Goal: Task Accomplishment & Management: Use online tool/utility

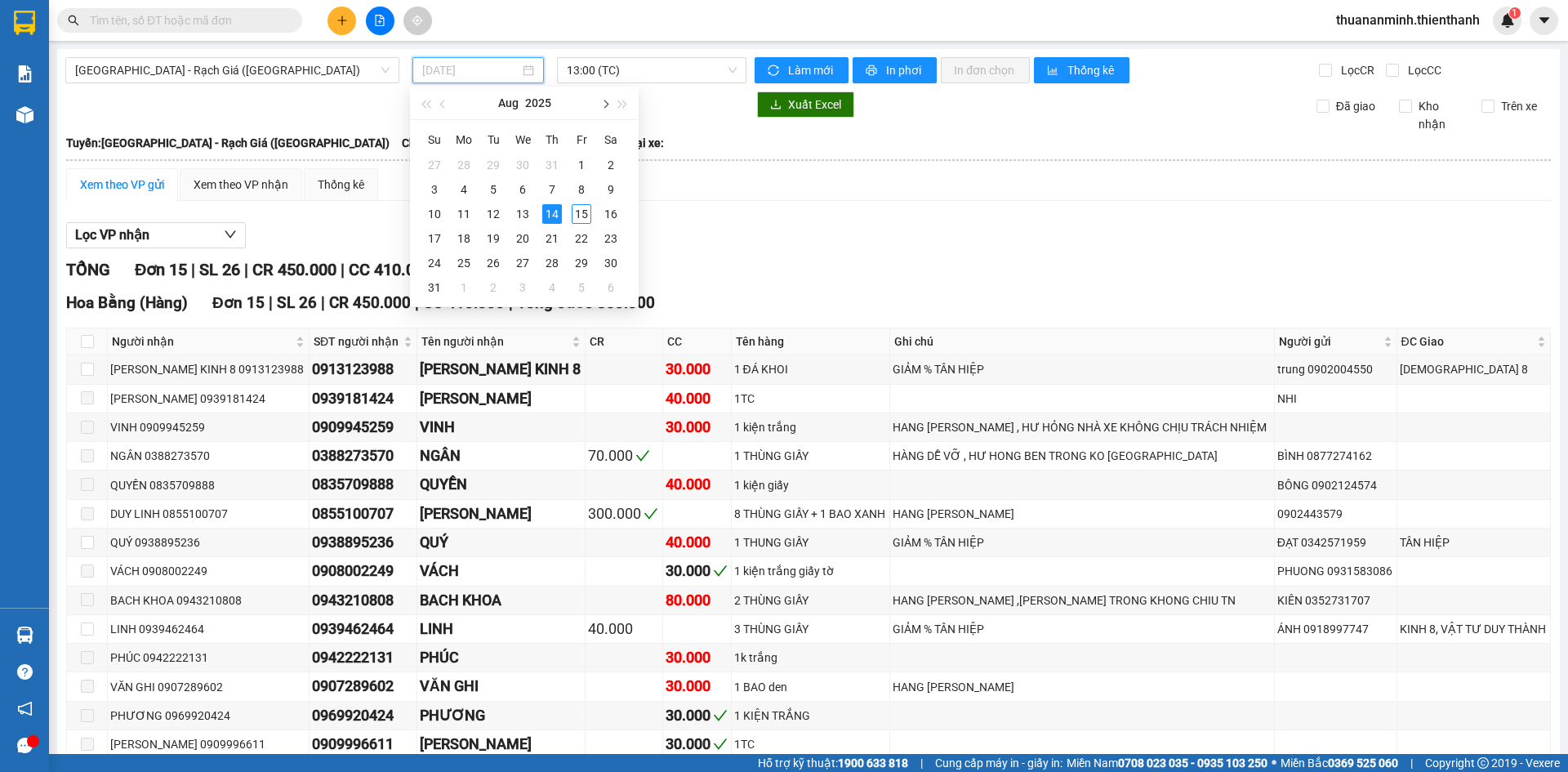
type input "[DATE]"
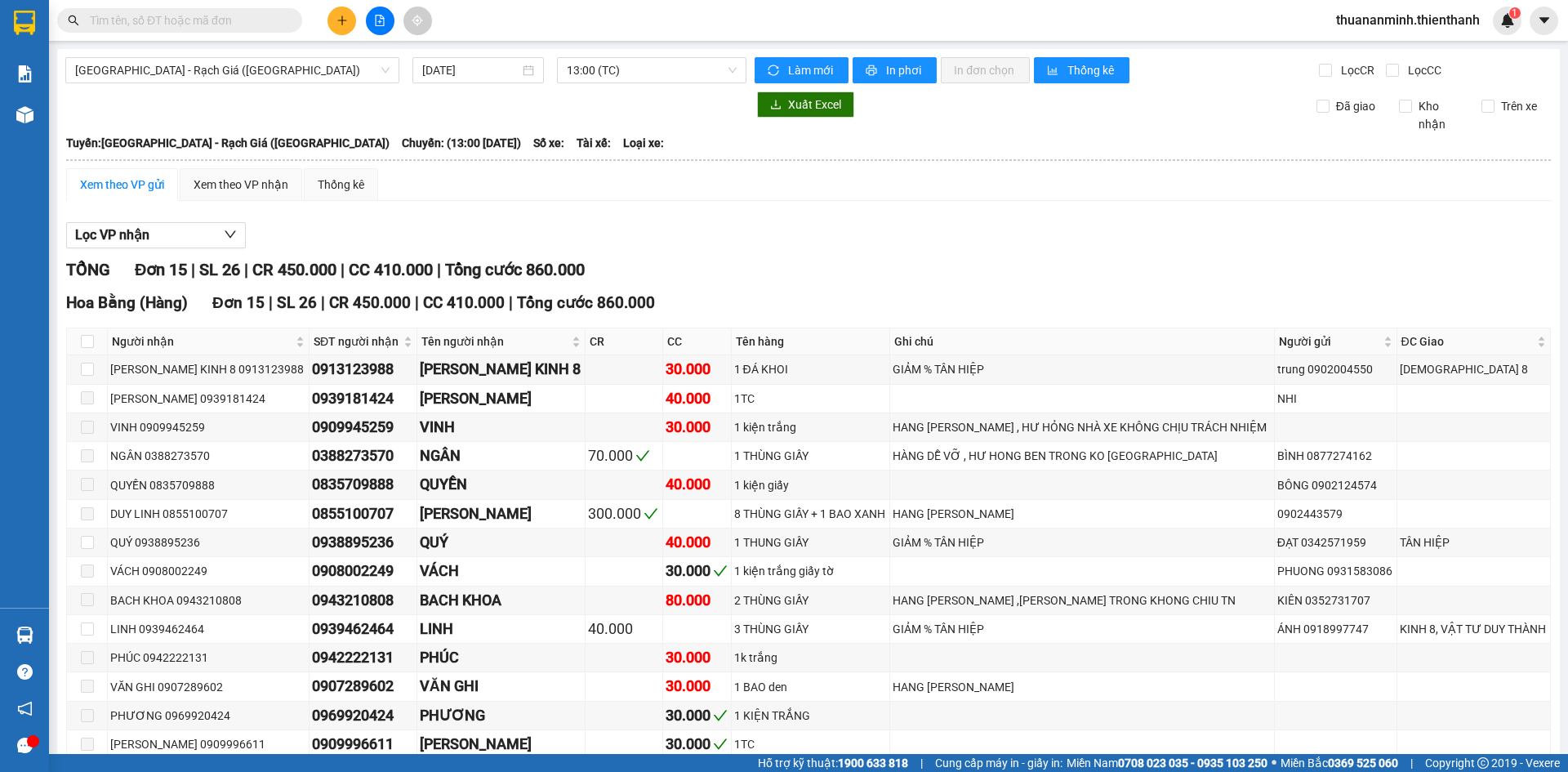
click at [668, 113] on div at bounding box center [405, 104] width 681 height 26
click at [193, 78] on span "[GEOGRAPHIC_DATA] - Rạch Giá ([GEOGRAPHIC_DATA])" at bounding box center [233, 70] width 314 height 24
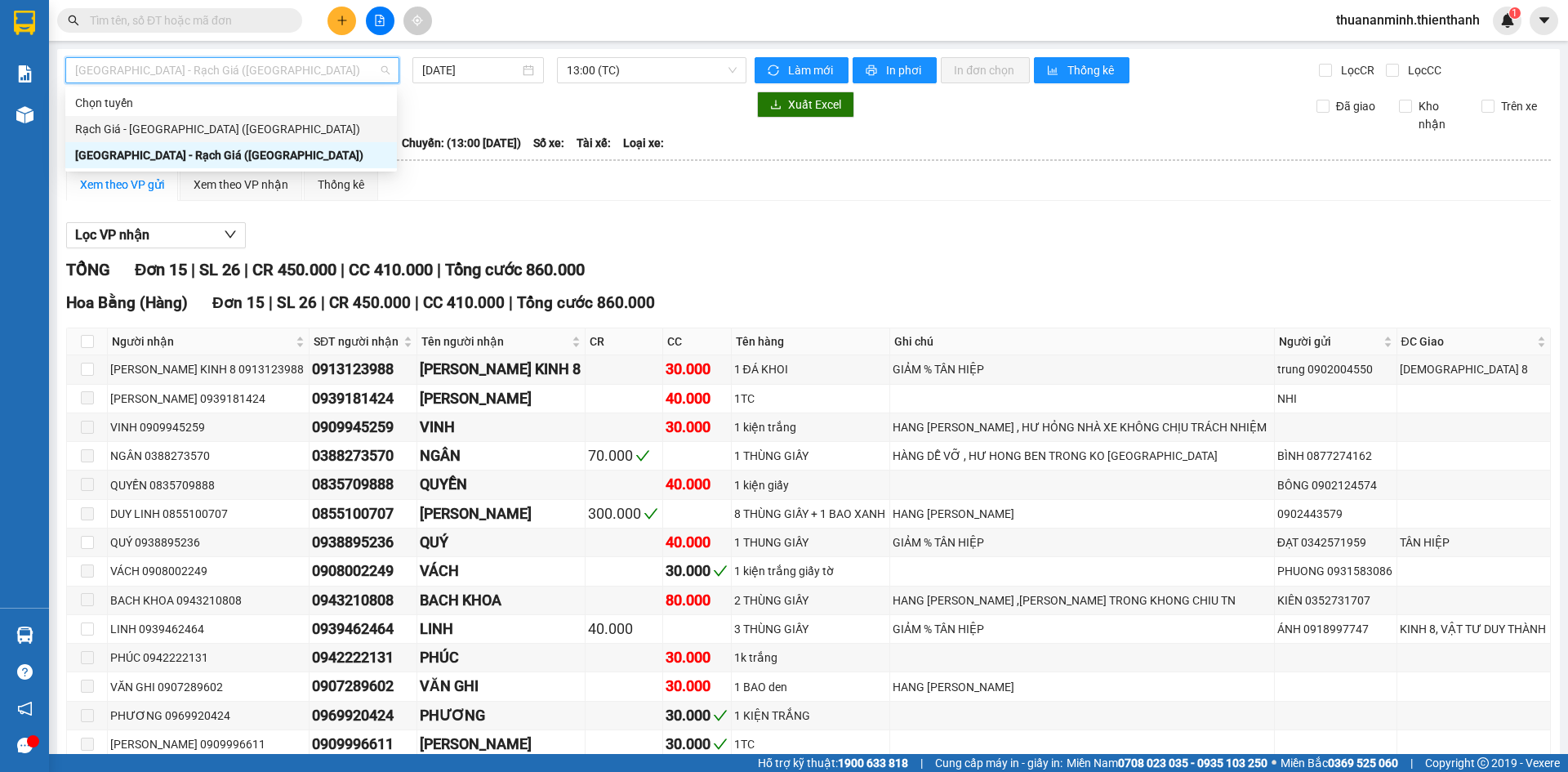
click at [154, 136] on div "Rạch Giá - [GEOGRAPHIC_DATA] ([GEOGRAPHIC_DATA])" at bounding box center [231, 128] width 312 height 18
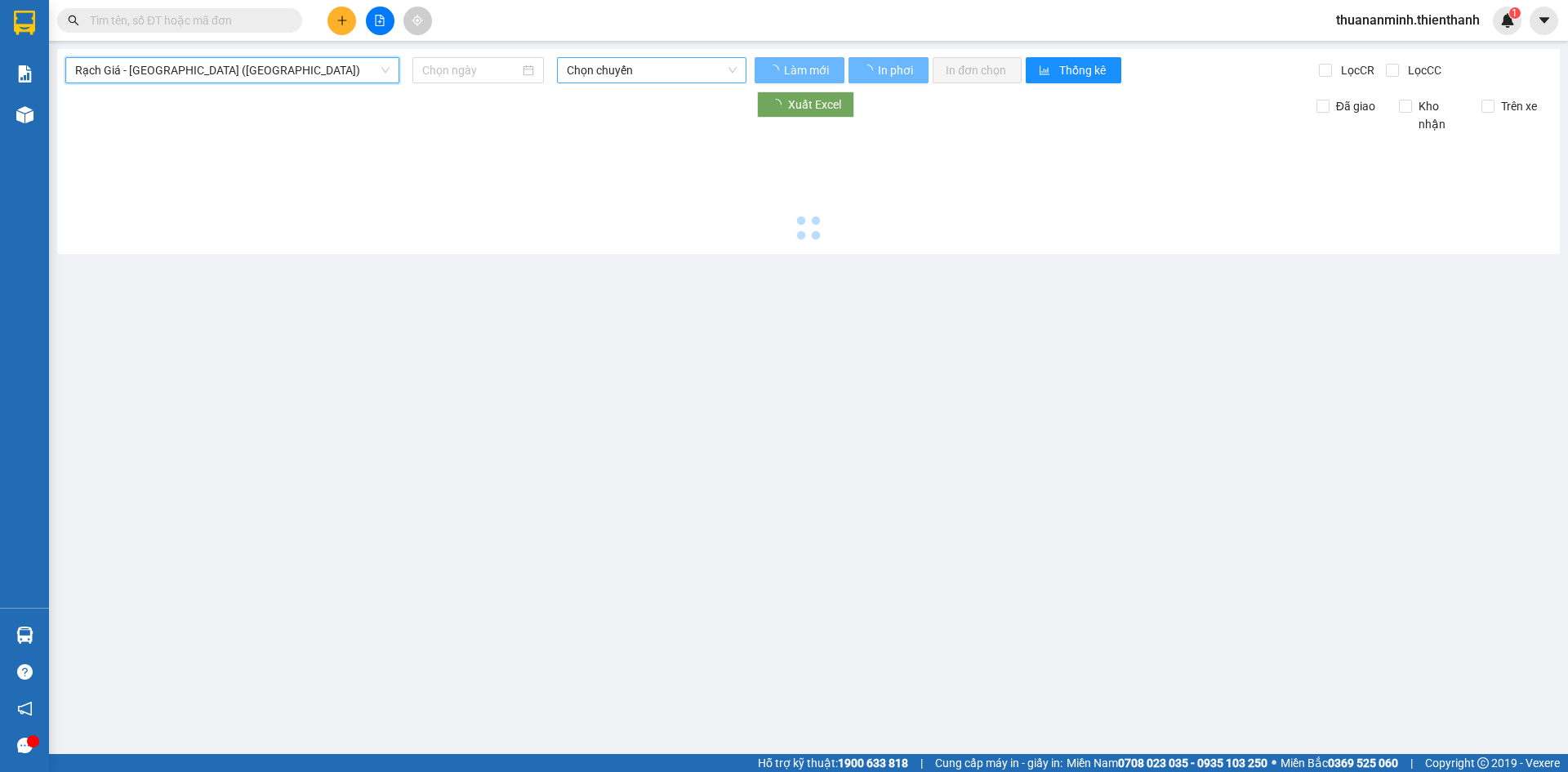
click at [660, 61] on span "Chọn chuyến" at bounding box center [652, 70] width 170 height 24
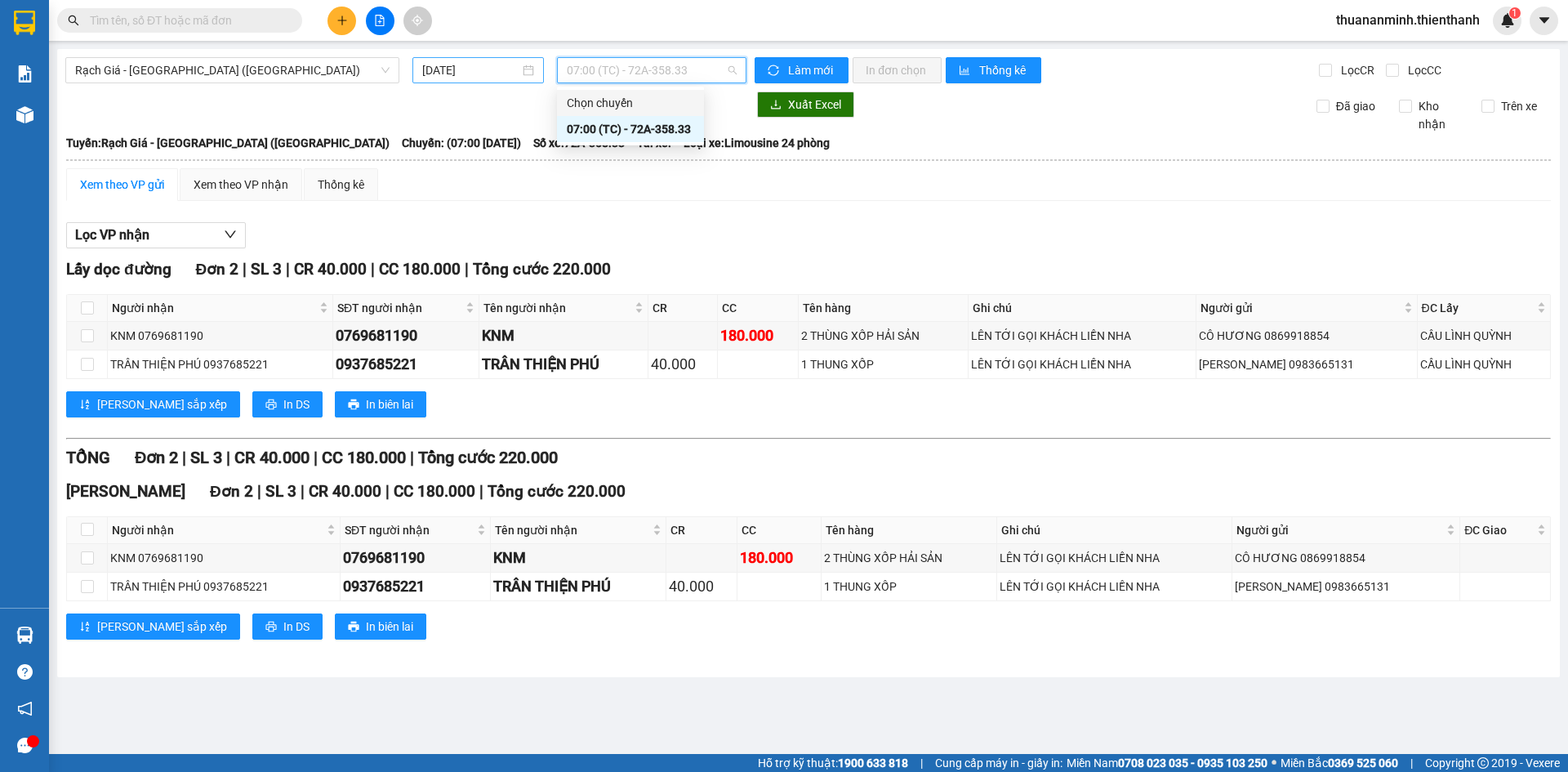
click at [479, 68] on input "[DATE]" at bounding box center [471, 70] width 98 height 18
click at [700, 224] on div "Lọc VP nhận" at bounding box center [808, 235] width 1485 height 27
click at [483, 67] on input "[DATE]" at bounding box center [471, 70] width 98 height 18
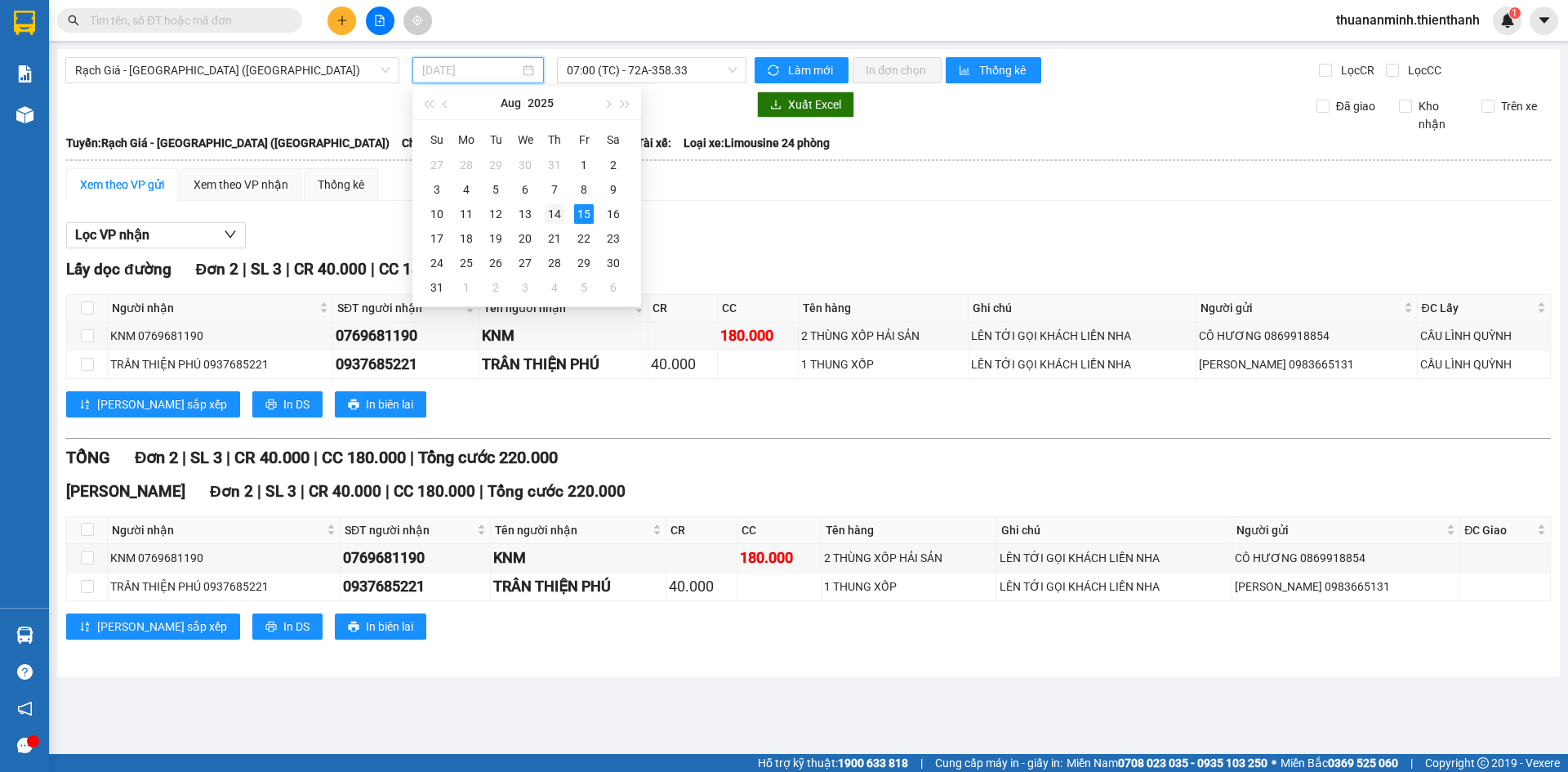
click at [554, 216] on div "14" at bounding box center [554, 214] width 20 height 20
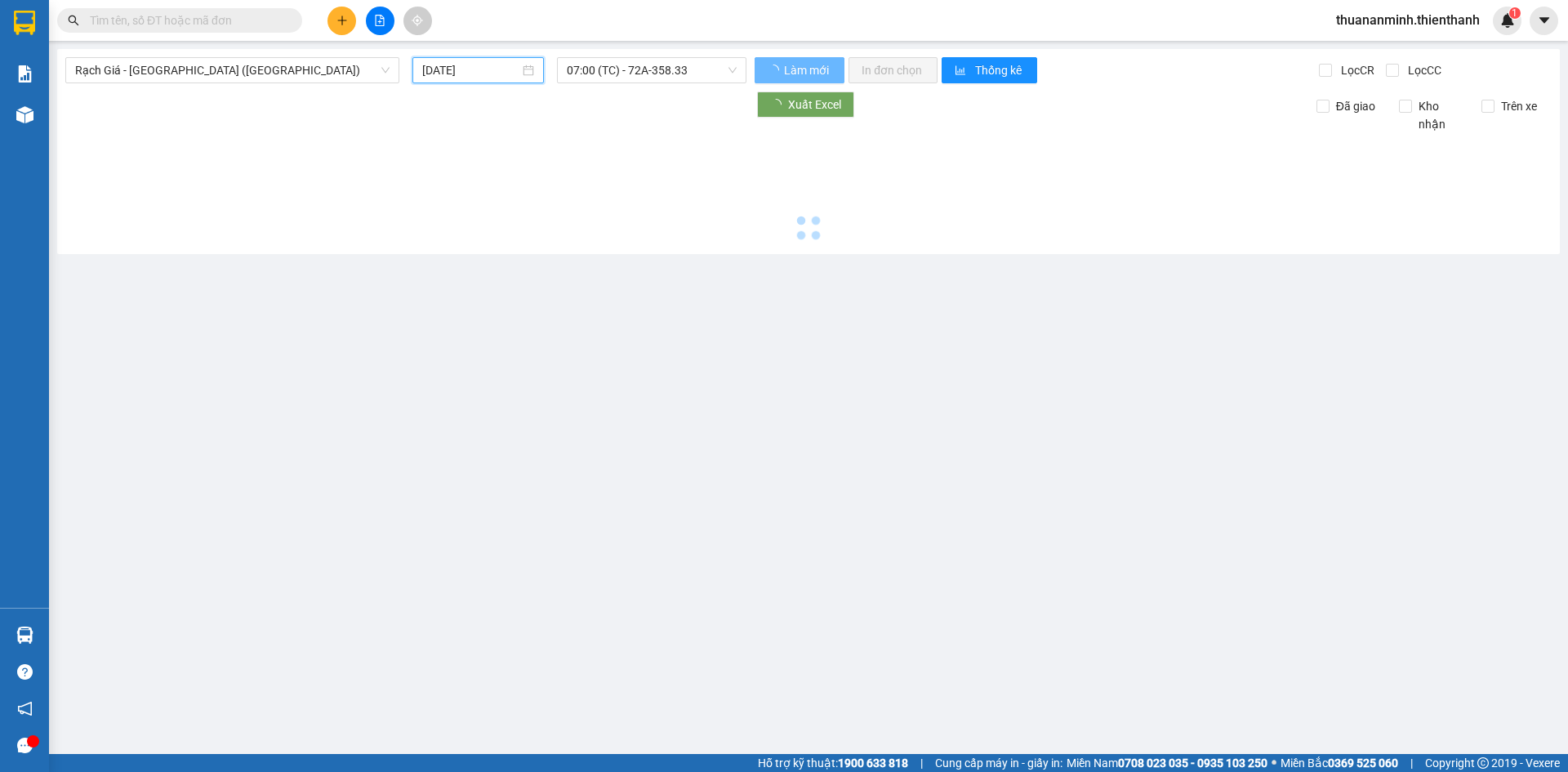
type input "[DATE]"
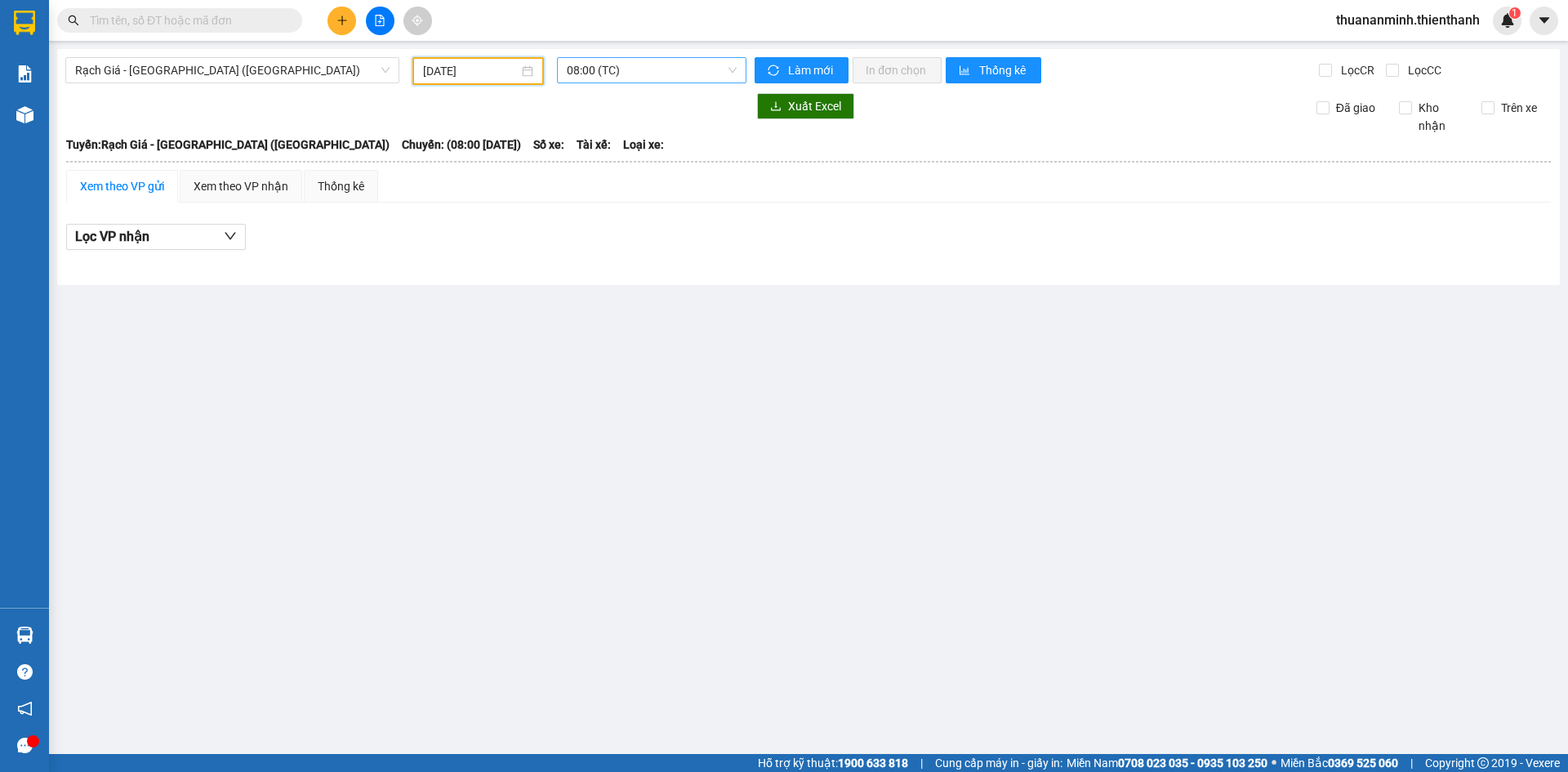
click at [623, 71] on span "08:00 (TC)" at bounding box center [652, 70] width 170 height 24
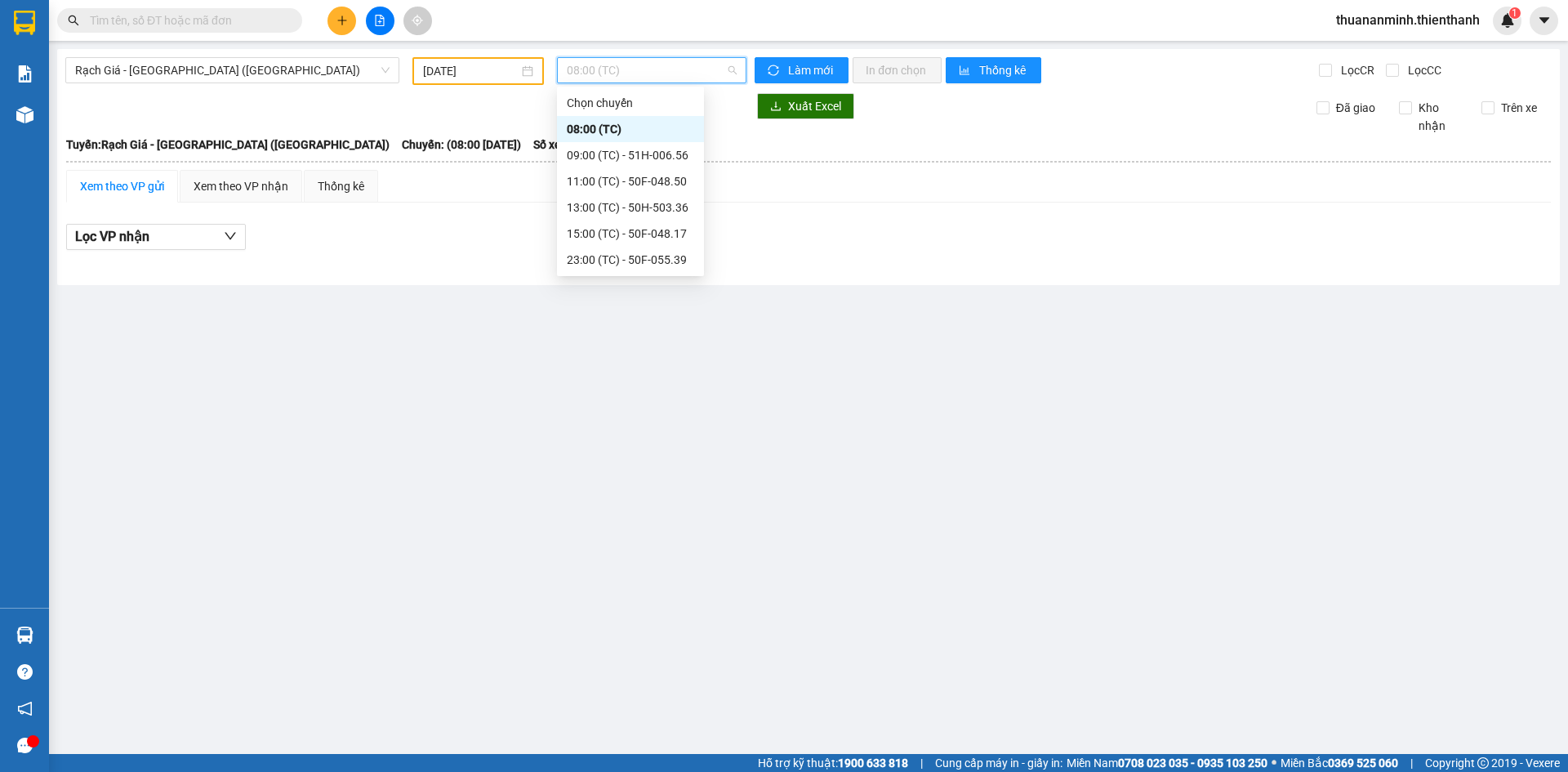
click at [601, 138] on div "08:00 (TC)" at bounding box center [631, 128] width 127 height 18
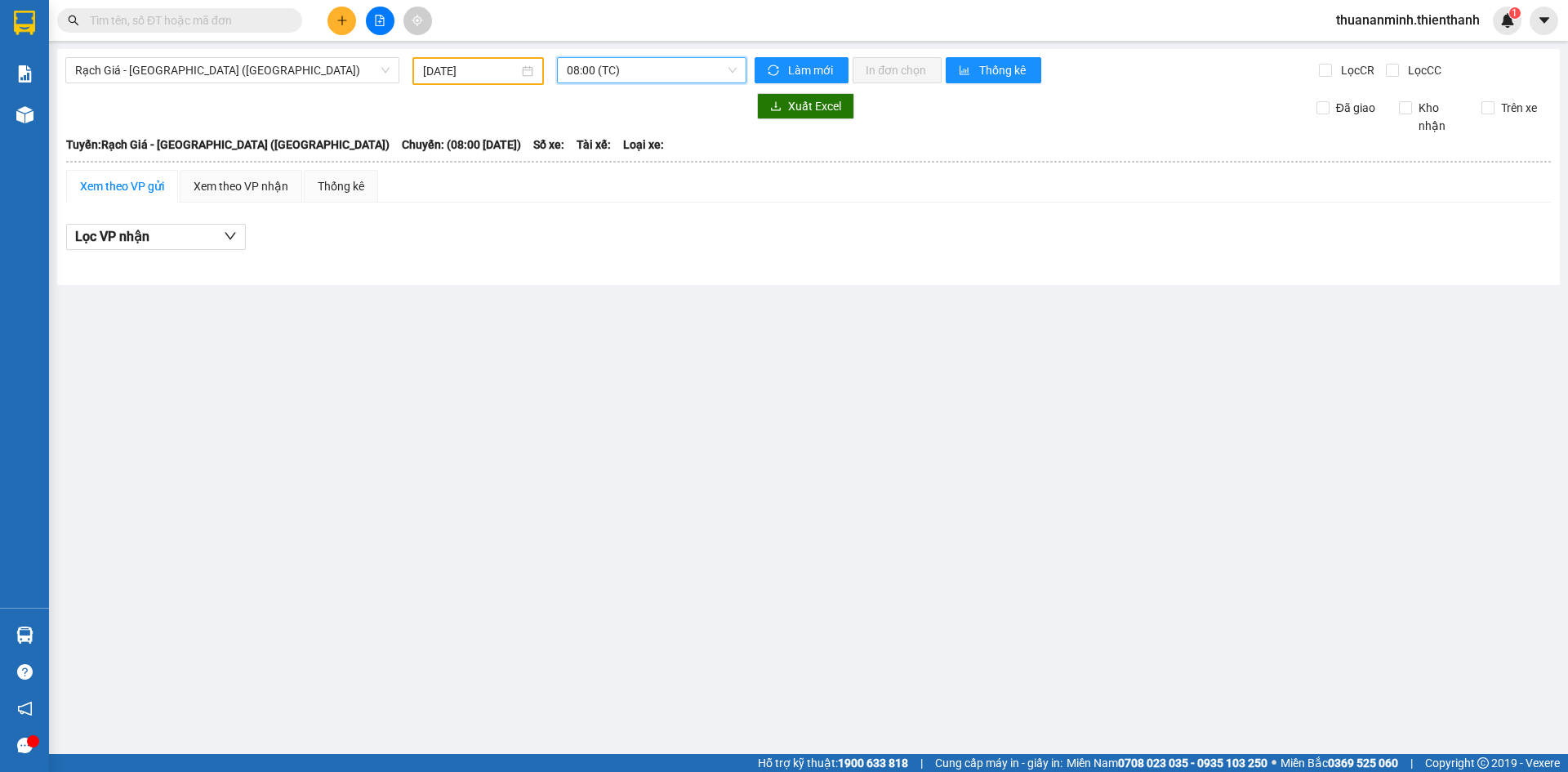
click at [612, 63] on span "08:00 (TC)" at bounding box center [652, 70] width 170 height 24
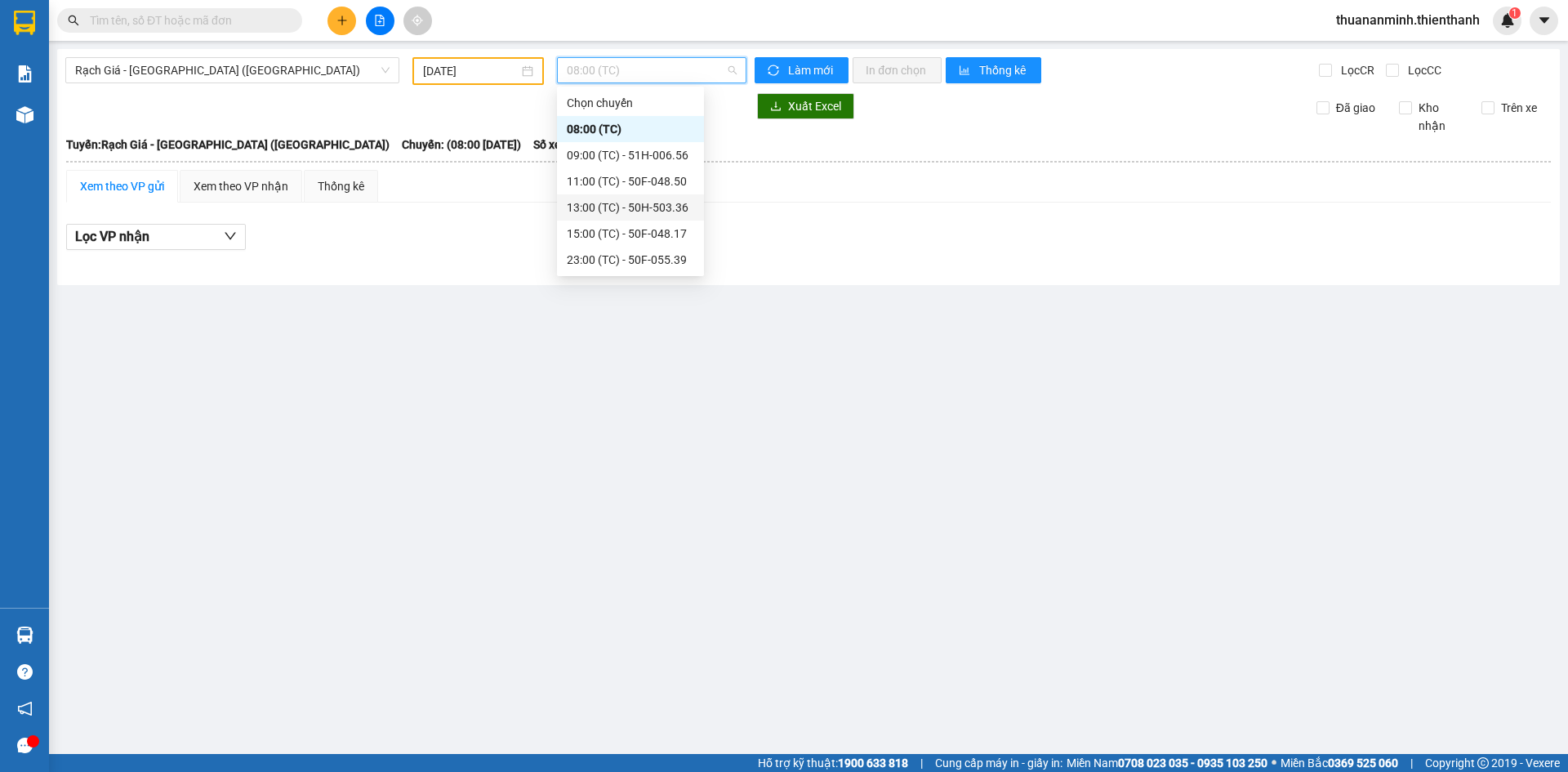
click at [596, 205] on div "13:00 (TC) - 50H-503.36" at bounding box center [631, 206] width 127 height 18
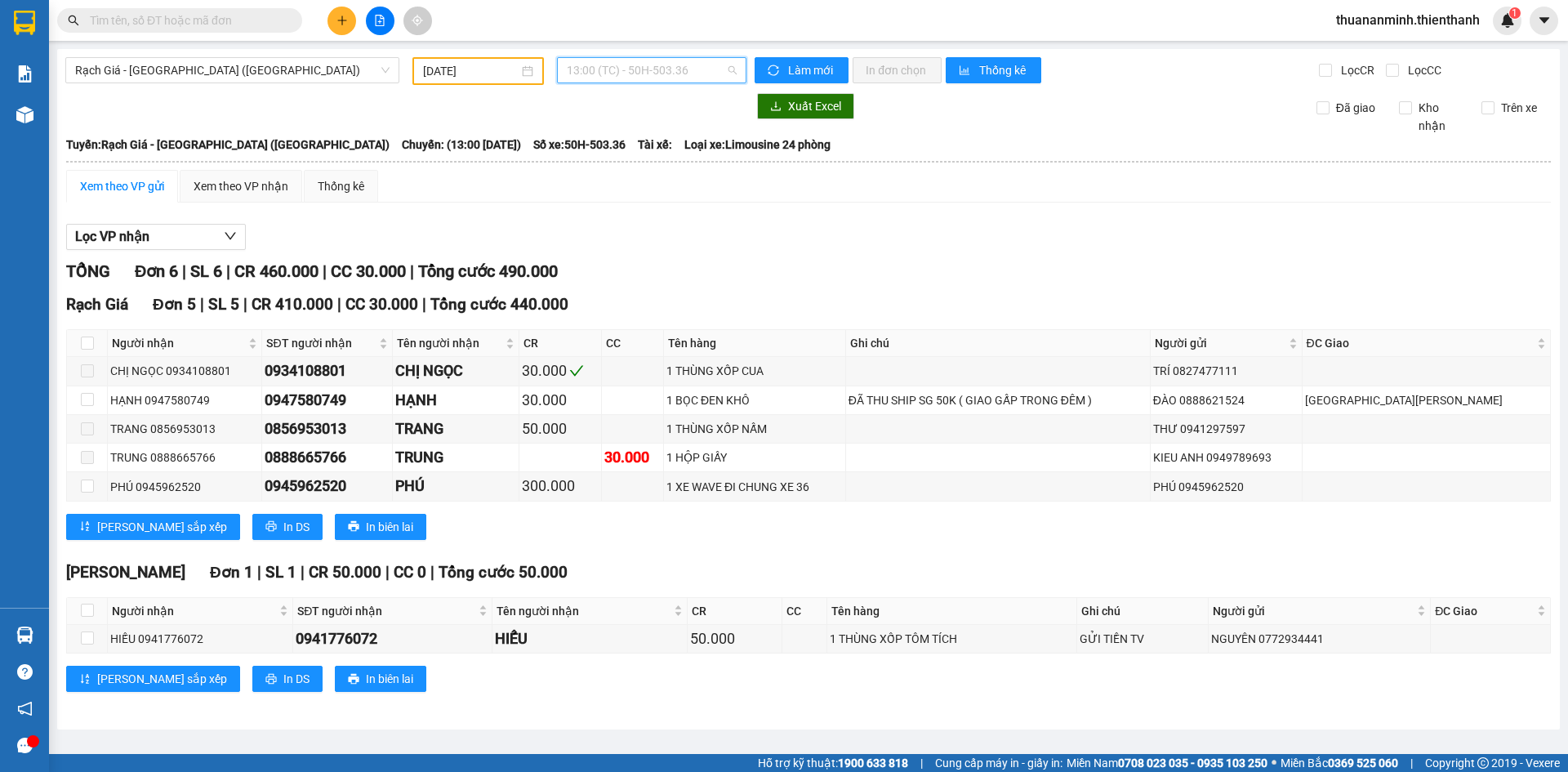
click at [594, 71] on span "13:00 (TC) - 50H-503.36" at bounding box center [652, 70] width 170 height 24
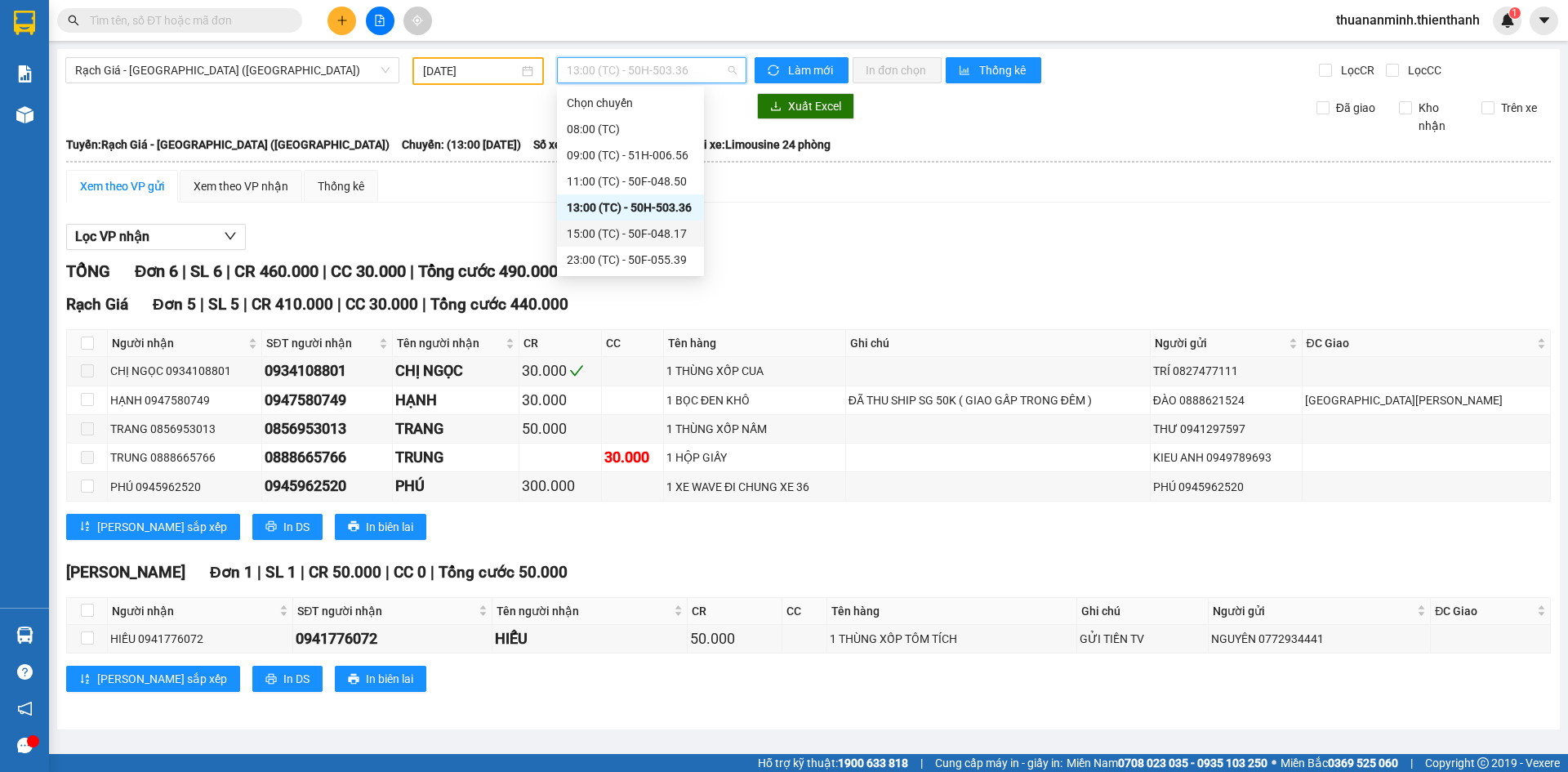
click at [615, 231] on div "15:00 (TC) - 50F-048.17" at bounding box center [631, 233] width 127 height 18
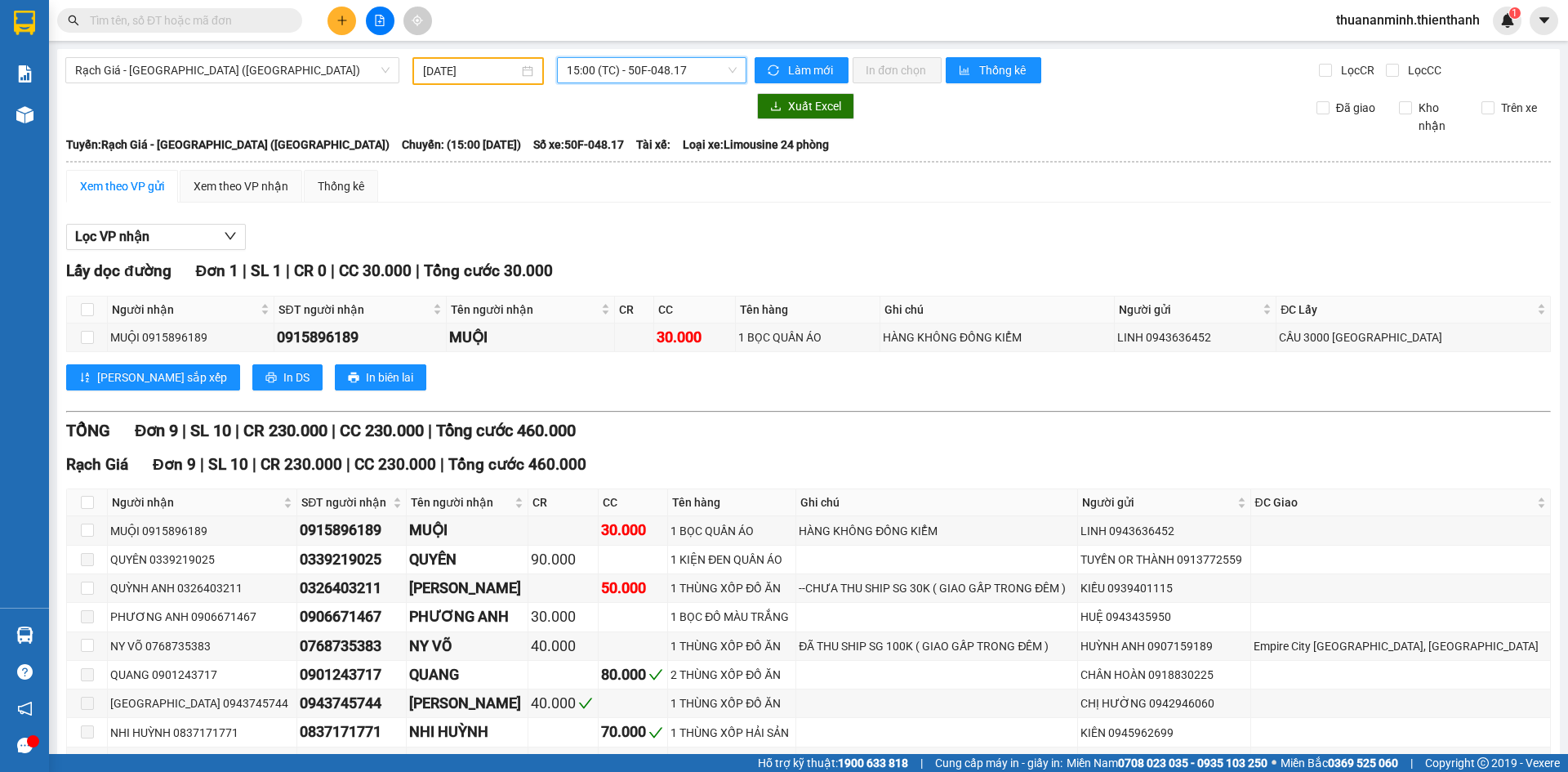
click at [622, 65] on span "15:00 (TC) - 50F-048.17" at bounding box center [652, 70] width 170 height 24
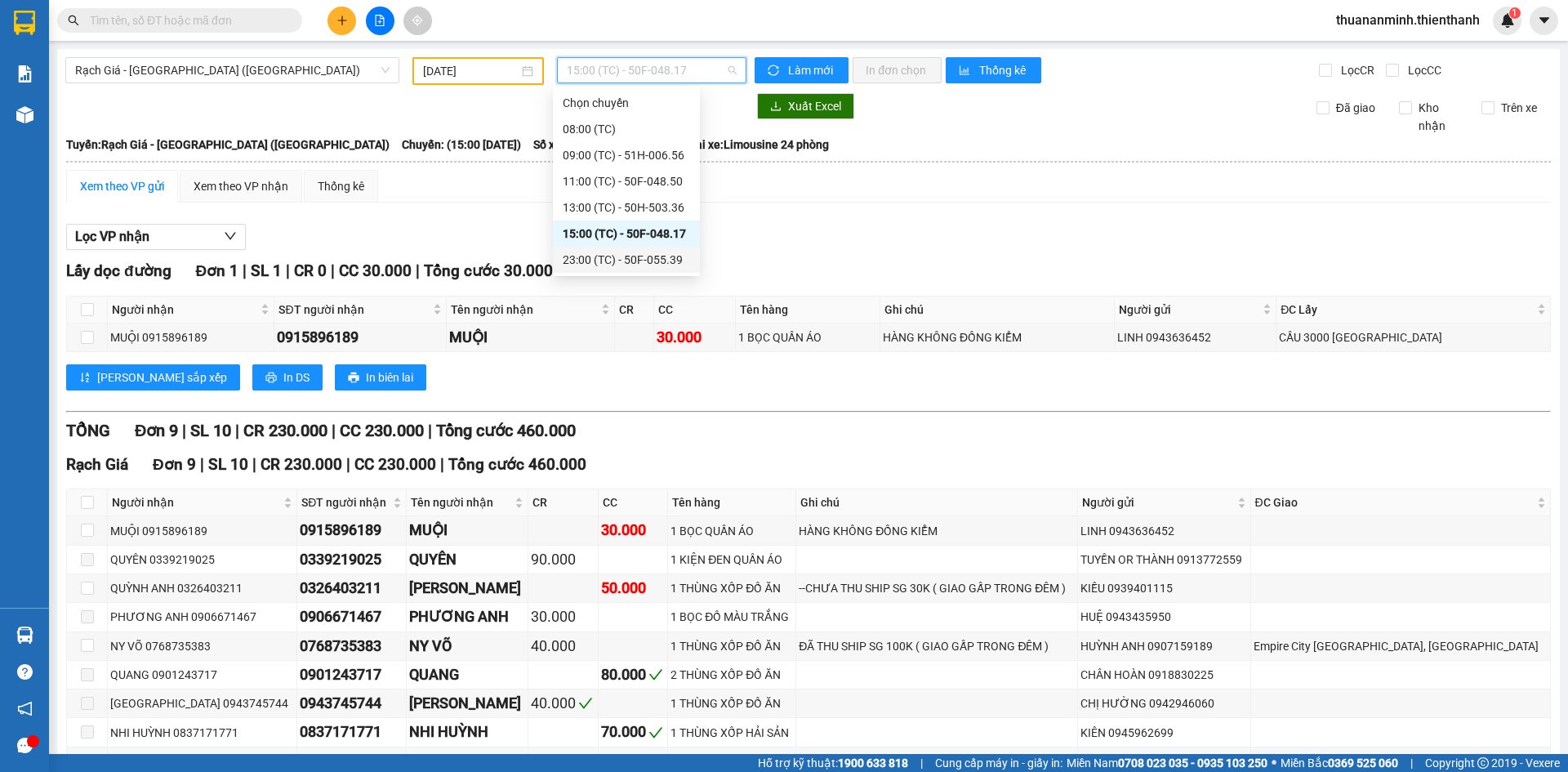
click at [601, 252] on div "23:00 (TC) - 50F-055.39" at bounding box center [626, 260] width 127 height 18
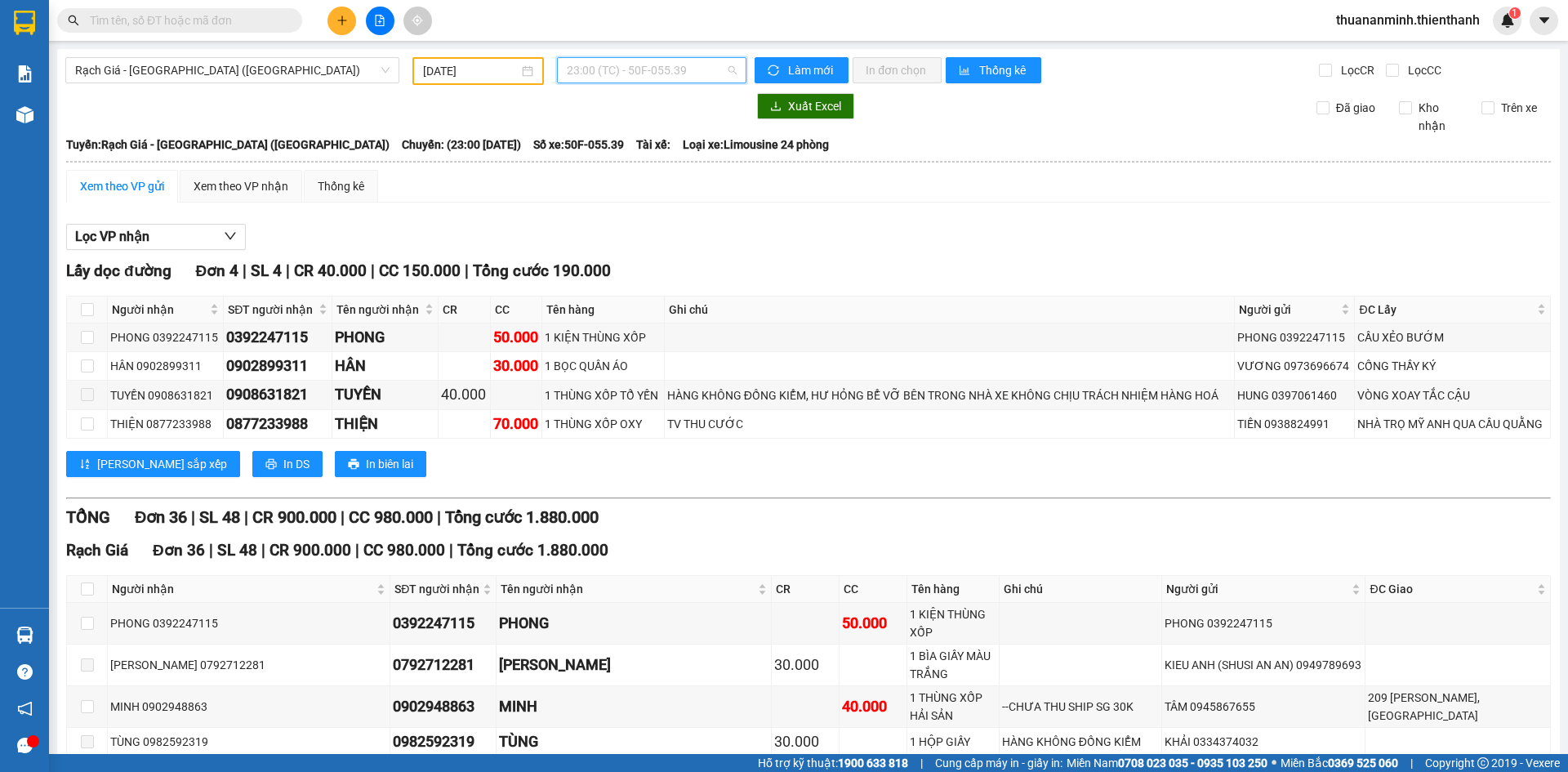
click at [601, 72] on span "23:00 (TC) - 50F-055.39" at bounding box center [652, 70] width 170 height 24
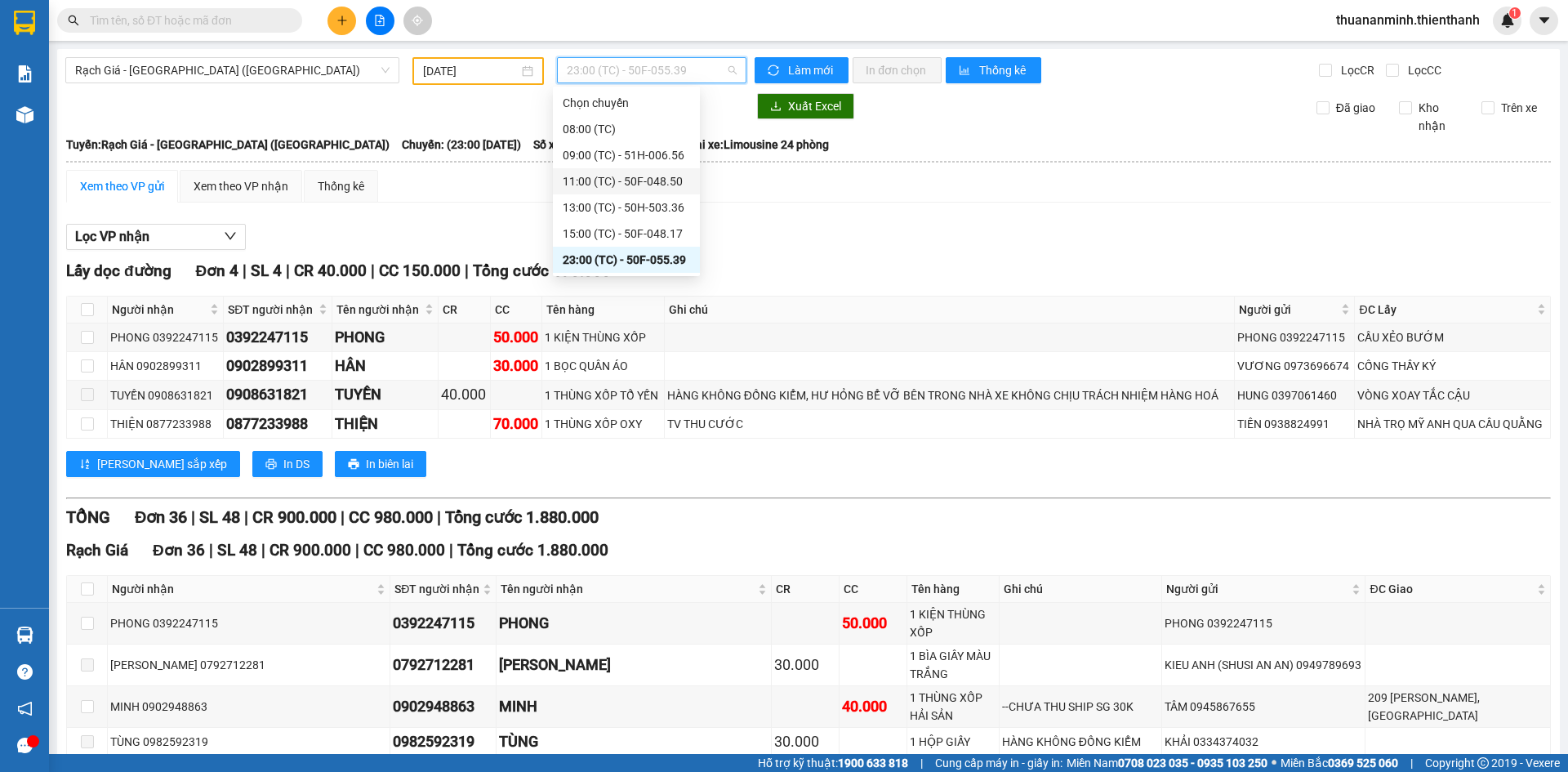
click at [596, 184] on div "11:00 (TC) - 50F-048.50" at bounding box center [626, 180] width 127 height 18
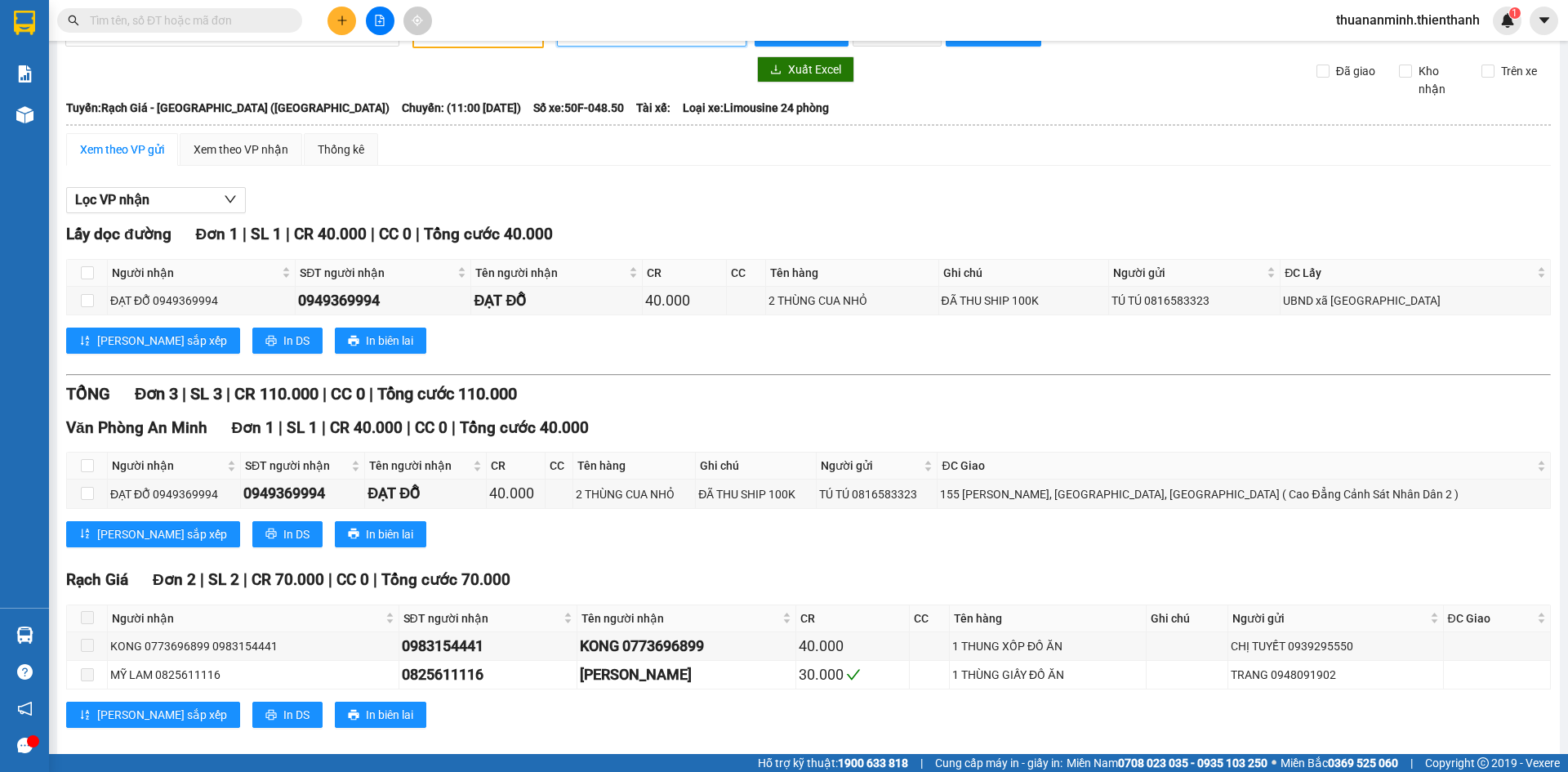
scroll to position [57, 0]
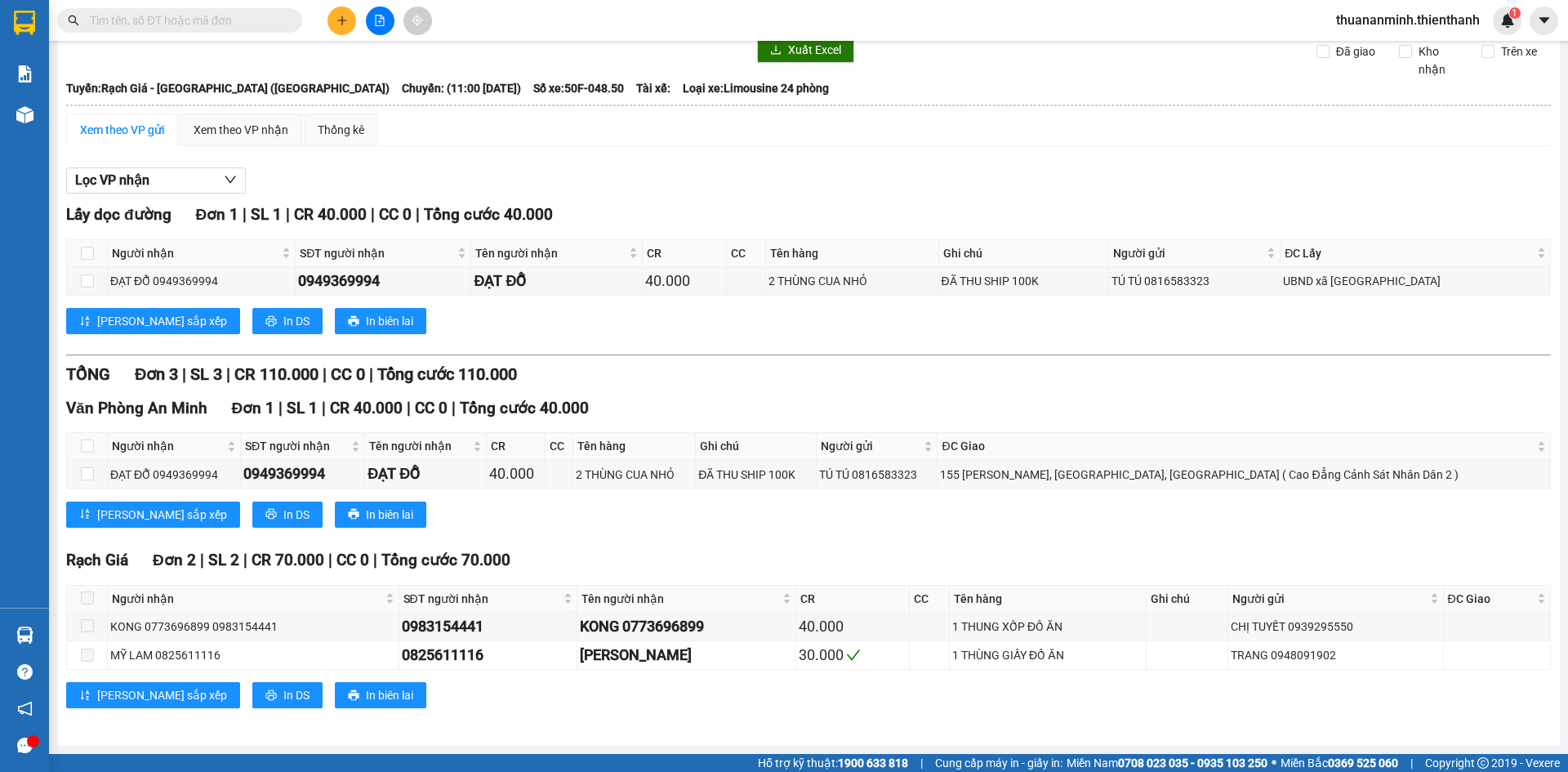
click at [638, 539] on div "Văn Phòng An Minh Đơn 1 | SL 1 | CR 40.000 | CC 0 | Tổng cước 40.000 Người nhận…" at bounding box center [808, 468] width 1485 height 144
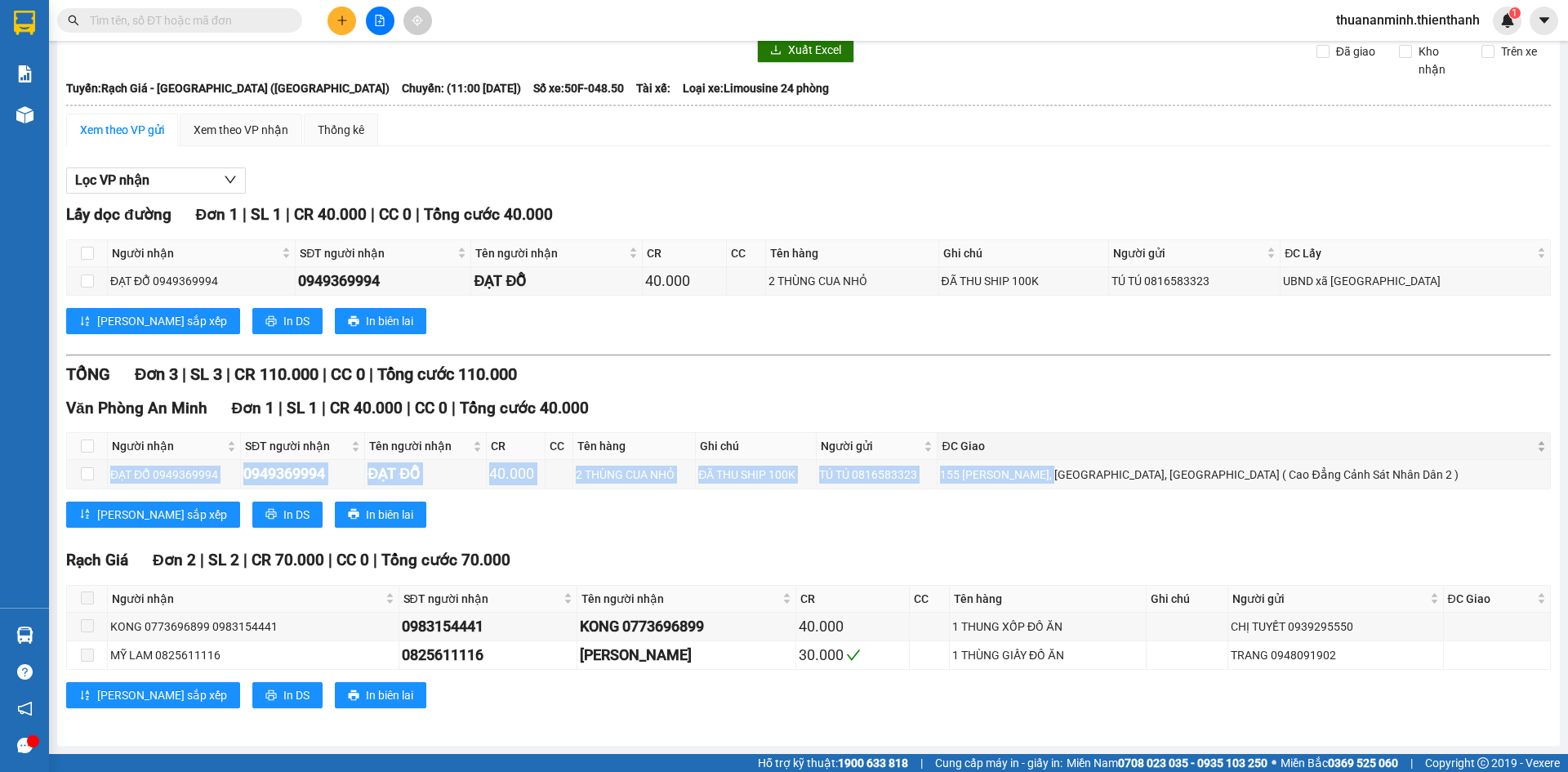
drag, startPoint x: 1070, startPoint y: 468, endPoint x: 1258, endPoint y: 458, distance: 188.3
click at [1253, 458] on table "Người nhận SĐT người nhận Tên người nhận CR CC Tên hàng Ghi chú Người gửi ĐC [P…" at bounding box center [809, 460] width 1484 height 57
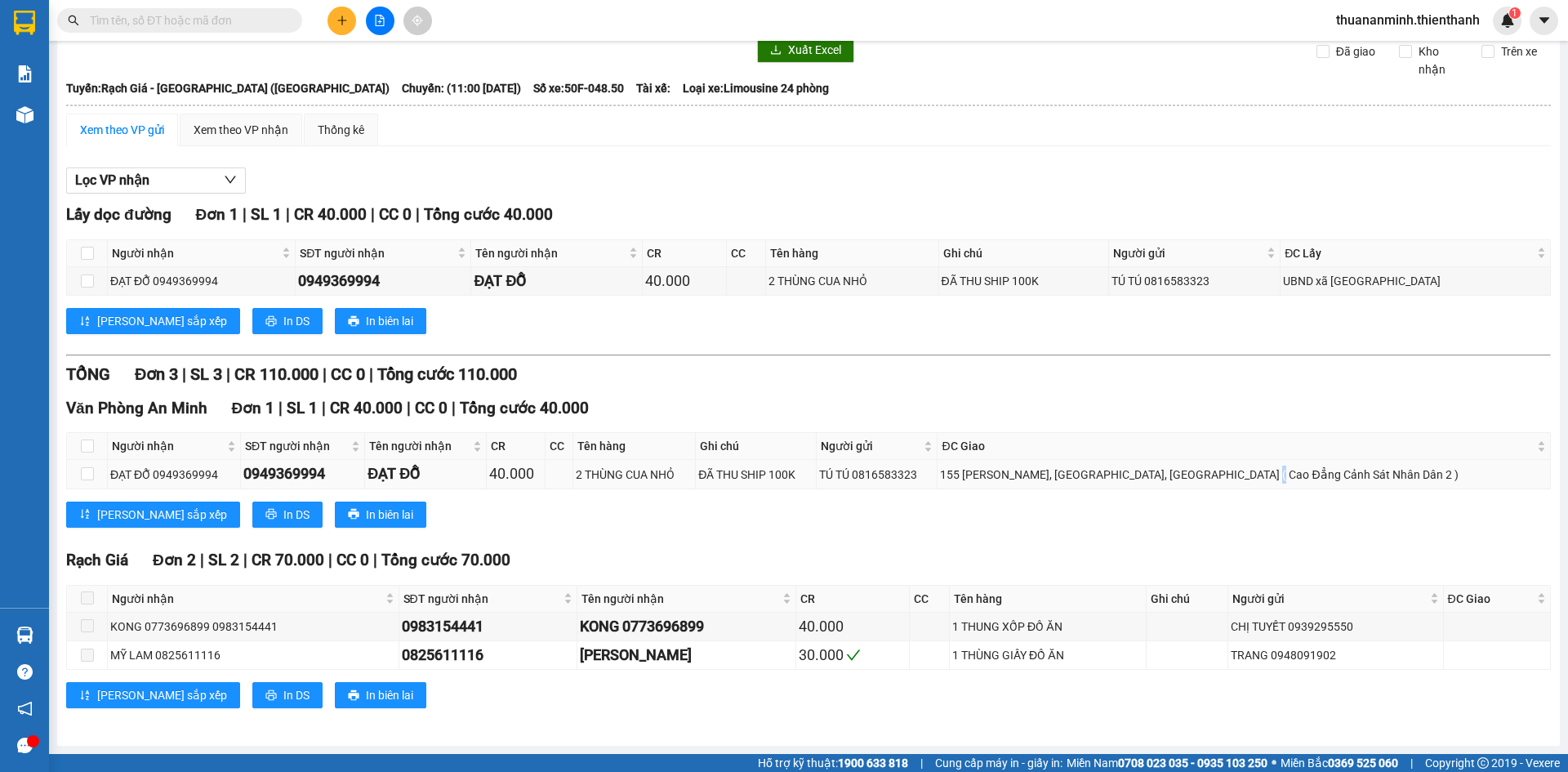
click at [1271, 467] on div "155 [PERSON_NAME], [GEOGRAPHIC_DATA], [GEOGRAPHIC_DATA] ( Cao Đẳng Cảnh Sát Nhâ…" at bounding box center [1243, 474] width 607 height 18
click at [1249, 480] on div "155 [PERSON_NAME], [GEOGRAPHIC_DATA], [GEOGRAPHIC_DATA] ( Cao Đẳng Cảnh Sát Nhâ…" at bounding box center [1243, 474] width 607 height 18
drag, startPoint x: 749, startPoint y: 480, endPoint x: 812, endPoint y: 475, distance: 63.2
click at [812, 475] on div "ĐÃ THU SHIP 100K" at bounding box center [756, 474] width 115 height 18
click at [814, 476] on div "ĐÃ THU SHIP 100K" at bounding box center [756, 474] width 115 height 18
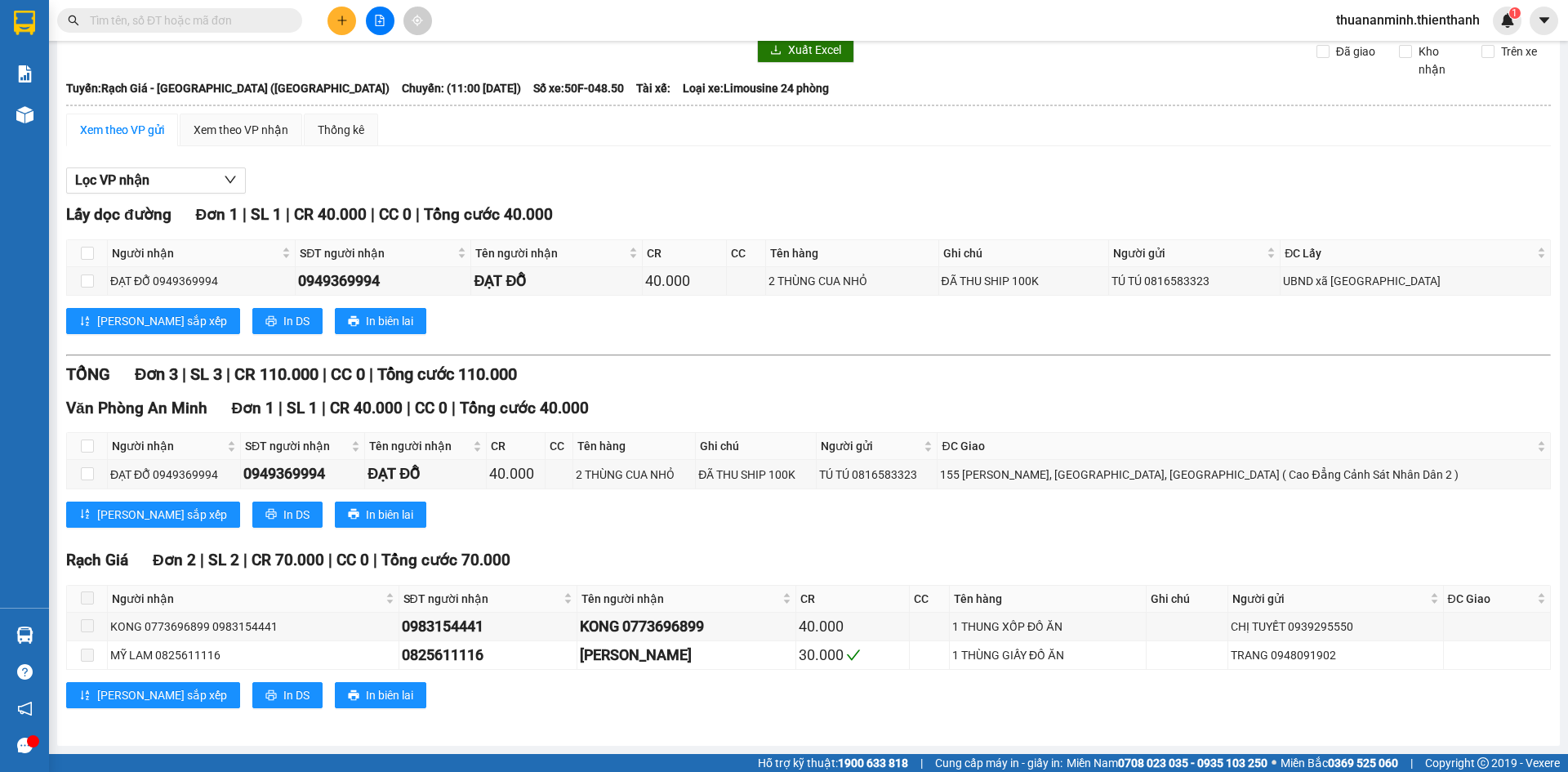
click at [840, 505] on div "[PERSON_NAME] sắp xếp In DS In biên lai" at bounding box center [808, 514] width 1485 height 26
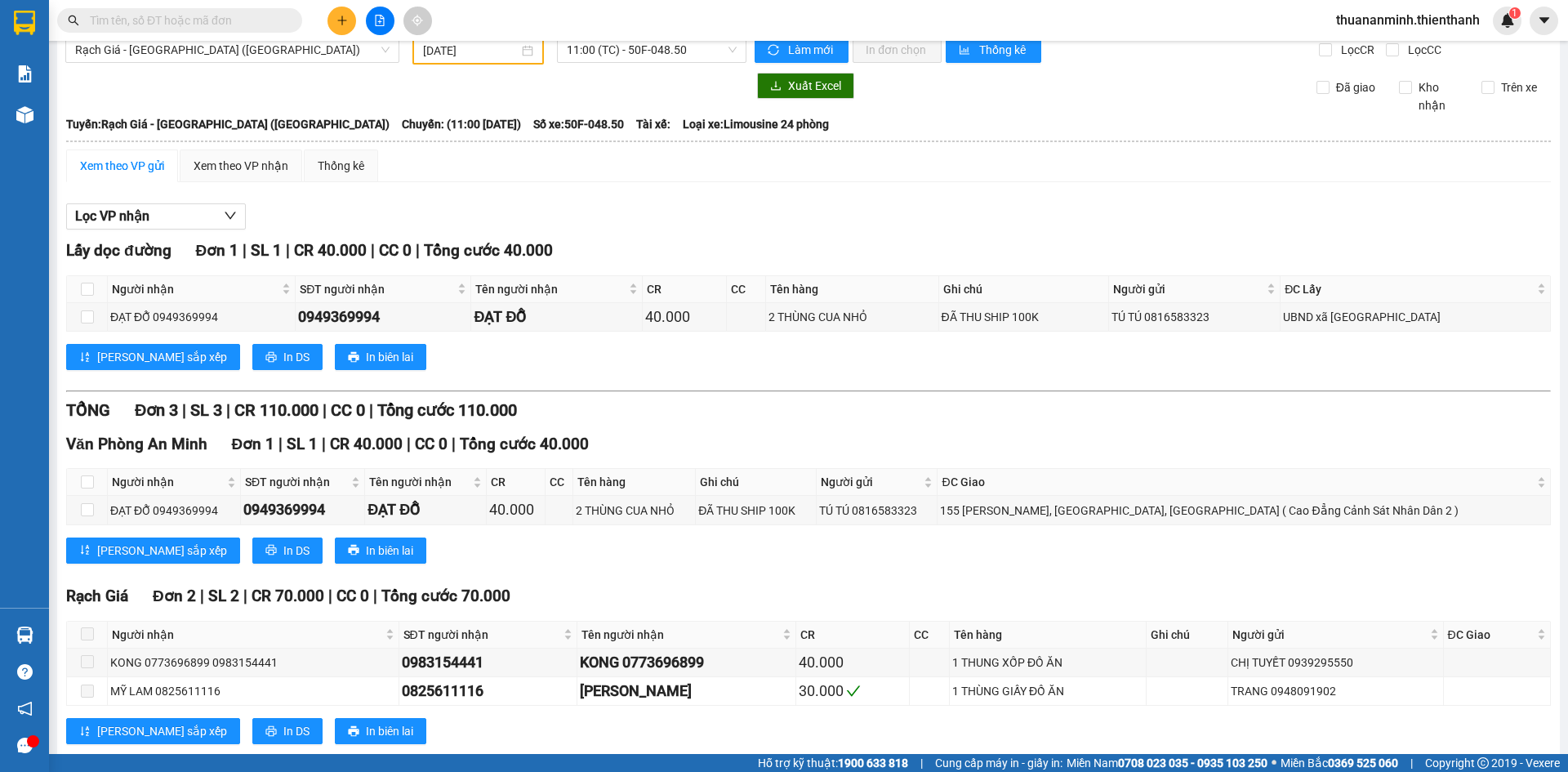
scroll to position [0, 0]
